Goal: Task Accomplishment & Management: Use online tool/utility

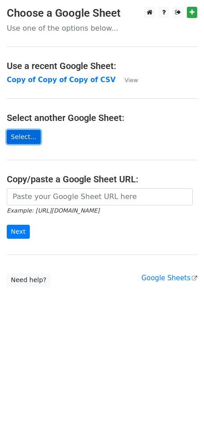
click at [28, 135] on link "Select..." at bounding box center [24, 137] width 34 height 14
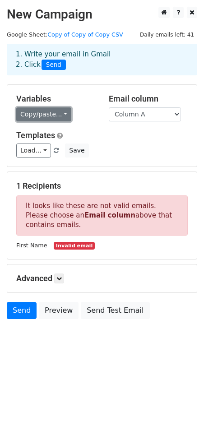
click at [56, 116] on link "Copy/paste..." at bounding box center [43, 114] width 55 height 14
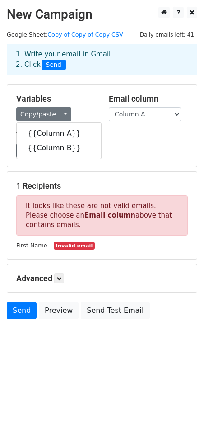
click at [119, 145] on div "Load... No templates saved Save" at bounding box center [101, 151] width 185 height 14
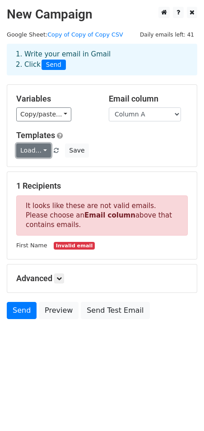
click at [33, 148] on link "Load..." at bounding box center [33, 151] width 35 height 14
click at [120, 154] on div "Load... No templates saved Save" at bounding box center [101, 151] width 185 height 14
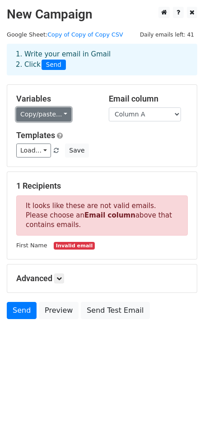
click at [56, 113] on link "Copy/paste..." at bounding box center [43, 114] width 55 height 14
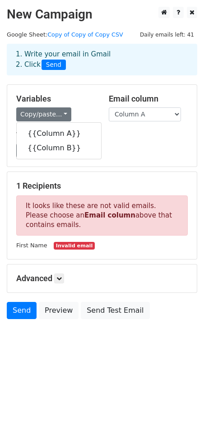
click at [107, 156] on div "Load... No templates saved Save" at bounding box center [101, 151] width 185 height 14
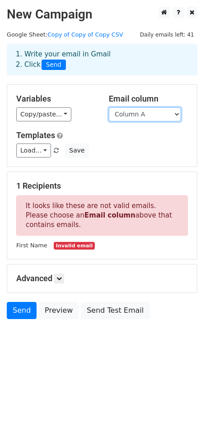
click at [131, 113] on select "Column A Column B" at bounding box center [145, 114] width 72 height 14
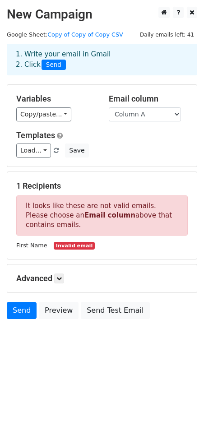
click at [95, 123] on div "Variables Copy/paste... {{Column A}} {{Column B}} Email column Column A Column …" at bounding box center [102, 126] width 190 height 82
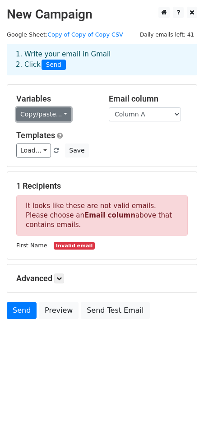
click at [51, 113] on link "Copy/paste..." at bounding box center [43, 114] width 55 height 14
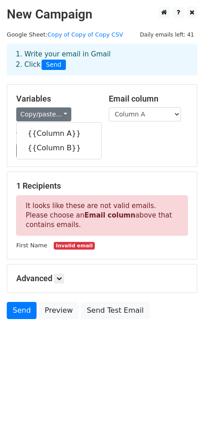
click at [90, 93] on div "Variables Copy/paste... {{Column A}} {{Column B}} Email column Column A Column …" at bounding box center [102, 126] width 190 height 82
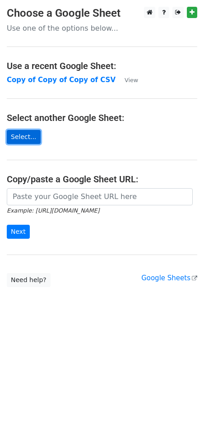
click at [27, 136] on link "Select..." at bounding box center [24, 137] width 34 height 14
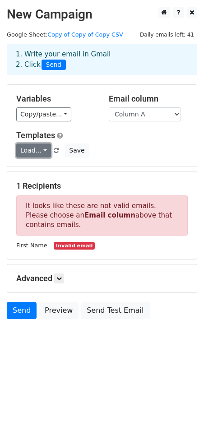
click at [28, 155] on link "Load..." at bounding box center [33, 151] width 35 height 14
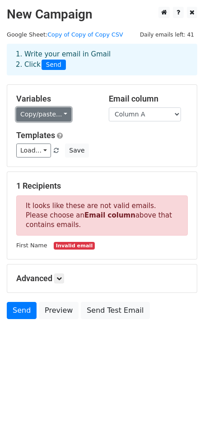
click at [51, 117] on link "Copy/paste..." at bounding box center [43, 114] width 55 height 14
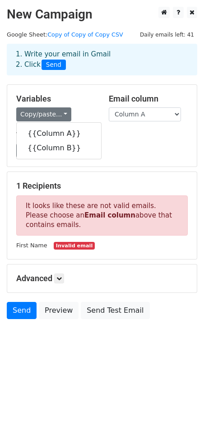
click at [114, 147] on div "Load... No templates saved Save" at bounding box center [101, 151] width 185 height 14
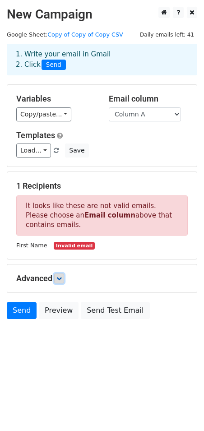
click at [61, 276] on icon at bounding box center [58, 278] width 5 height 5
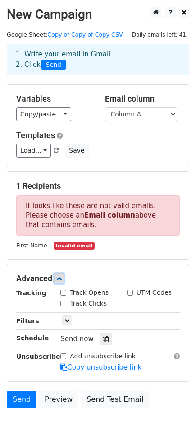
click at [61, 276] on icon at bounding box center [58, 278] width 5 height 5
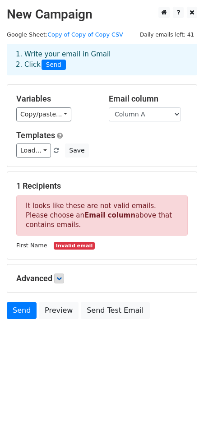
click at [128, 160] on div "Variables Copy/paste... {{Column A}} {{Column B}} Email column Column A Column …" at bounding box center [102, 126] width 190 height 82
click at [36, 151] on link "Load..." at bounding box center [33, 151] width 35 height 14
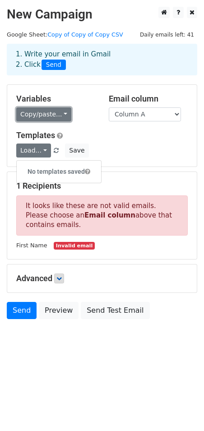
click at [59, 114] on link "Copy/paste..." at bounding box center [43, 114] width 55 height 14
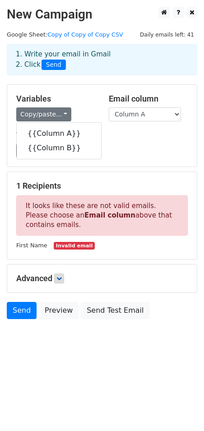
click at [89, 99] on h5 "Variables" at bounding box center [55, 99] width 79 height 10
